Goal: Task Accomplishment & Management: Use online tool/utility

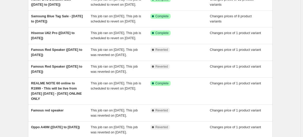
scroll to position [70, 0]
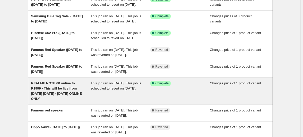
click at [78, 89] on span "REALME NOTE 60 online to R1999 - This will be live from [DATE] [DATE] - [DATE] …" at bounding box center [56, 90] width 51 height 19
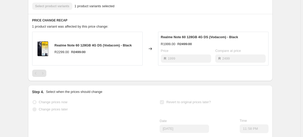
scroll to position [288, 0]
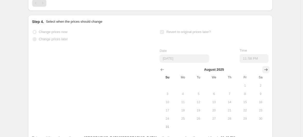
click at [264, 67] on icon "Show next month, September 2025" at bounding box center [266, 69] width 5 height 5
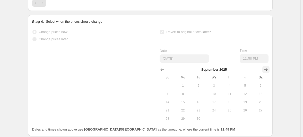
scroll to position [281, 0]
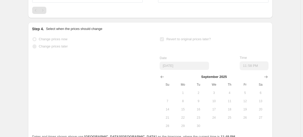
click at [194, 124] on span "30" at bounding box center [198, 126] width 11 height 4
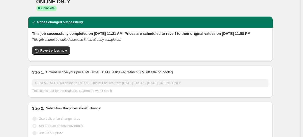
scroll to position [0, 0]
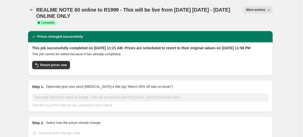
click at [266, 9] on icon "button" at bounding box center [268, 9] width 5 height 5
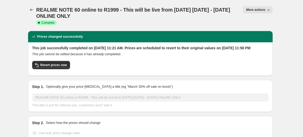
click at [249, 8] on span "More actions" at bounding box center [255, 10] width 19 height 4
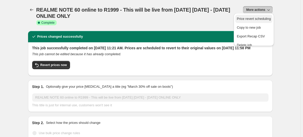
click at [249, 18] on span "Price revert scheduling" at bounding box center [254, 19] width 34 height 4
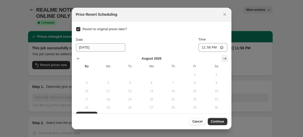
click at [222, 56] on icon "Show next month, September 2025" at bounding box center [224, 58] width 5 height 5
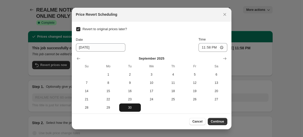
click at [132, 104] on button "30" at bounding box center [130, 107] width 22 height 8
type input "[DATE]"
click at [211, 119] on span "Continue" at bounding box center [217, 121] width 13 height 4
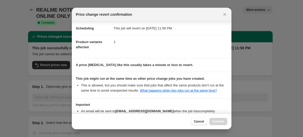
scroll to position [29, 0]
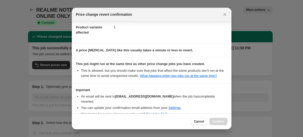
click at [132, 127] on span "I understand that this price [MEDICAL_DATA] may run at the same time as other p…" at bounding box center [155, 132] width 145 height 10
click at [80, 130] on input "I understand that this price [MEDICAL_DATA] may run at the same time as other p…" at bounding box center [78, 132] width 4 height 4
checkbox input "true"
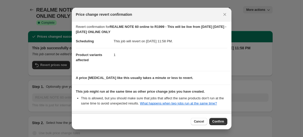
scroll to position [0, 0]
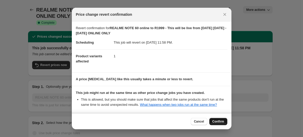
click at [209, 125] on button "Confirm" at bounding box center [218, 121] width 18 height 7
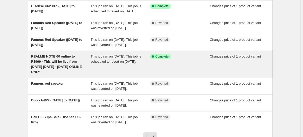
scroll to position [130, 0]
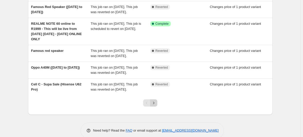
click at [154, 100] on icon "Next" at bounding box center [153, 102] width 5 height 5
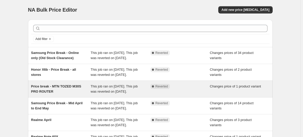
scroll to position [116, 0]
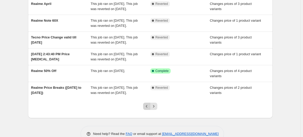
click at [147, 104] on icon "Previous" at bounding box center [146, 106] width 5 height 5
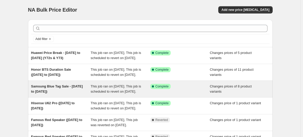
click at [62, 88] on span "Samsung Blue Tag Sale - [DATE] to [DATE])" at bounding box center [57, 88] width 52 height 9
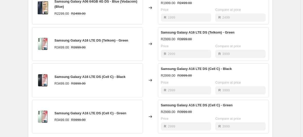
scroll to position [291, 0]
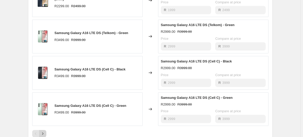
click at [45, 131] on icon "Next" at bounding box center [42, 133] width 5 height 5
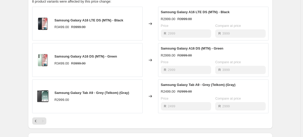
scroll to position [244, 0]
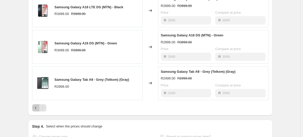
click at [38, 105] on icon "Previous" at bounding box center [35, 107] width 5 height 5
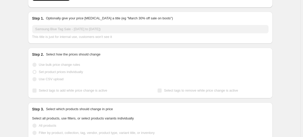
scroll to position [0, 0]
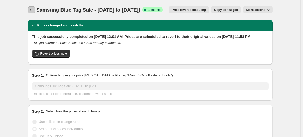
click at [34, 8] on icon "Price change jobs" at bounding box center [31, 9] width 5 height 5
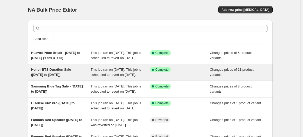
click at [70, 67] on span "Honor BTS Duration Sale ([DATE] to [DATE])" at bounding box center [51, 71] width 40 height 9
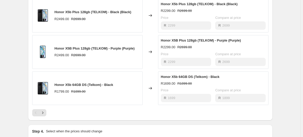
scroll to position [315, 0]
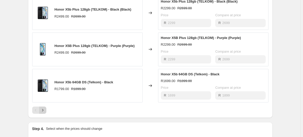
click at [45, 107] on icon "Next" at bounding box center [42, 109] width 5 height 5
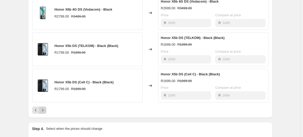
click at [45, 107] on icon "Next" at bounding box center [42, 109] width 5 height 5
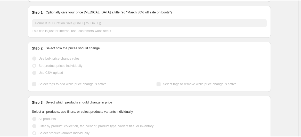
scroll to position [0, 0]
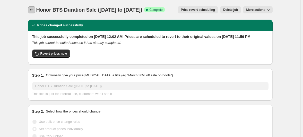
click at [34, 7] on icon "Price change jobs" at bounding box center [31, 9] width 5 height 5
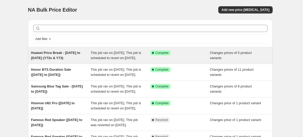
click at [65, 51] on span "Huawei Price Break - [DATE] to [DATE] (Y72s & Y73)" at bounding box center [55, 55] width 49 height 9
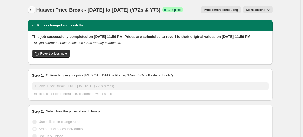
click at [34, 10] on icon "Price change jobs" at bounding box center [31, 9] width 5 height 5
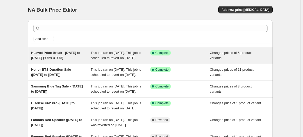
click at [75, 51] on span "Huawei Price Break - 28th Aug to 30 Sept 25 (Y72s & Y73)" at bounding box center [55, 55] width 49 height 9
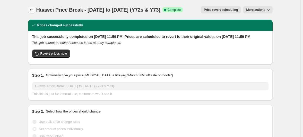
click at [34, 7] on icon "Price change jobs" at bounding box center [31, 9] width 5 height 5
